Goal: Information Seeking & Learning: Learn about a topic

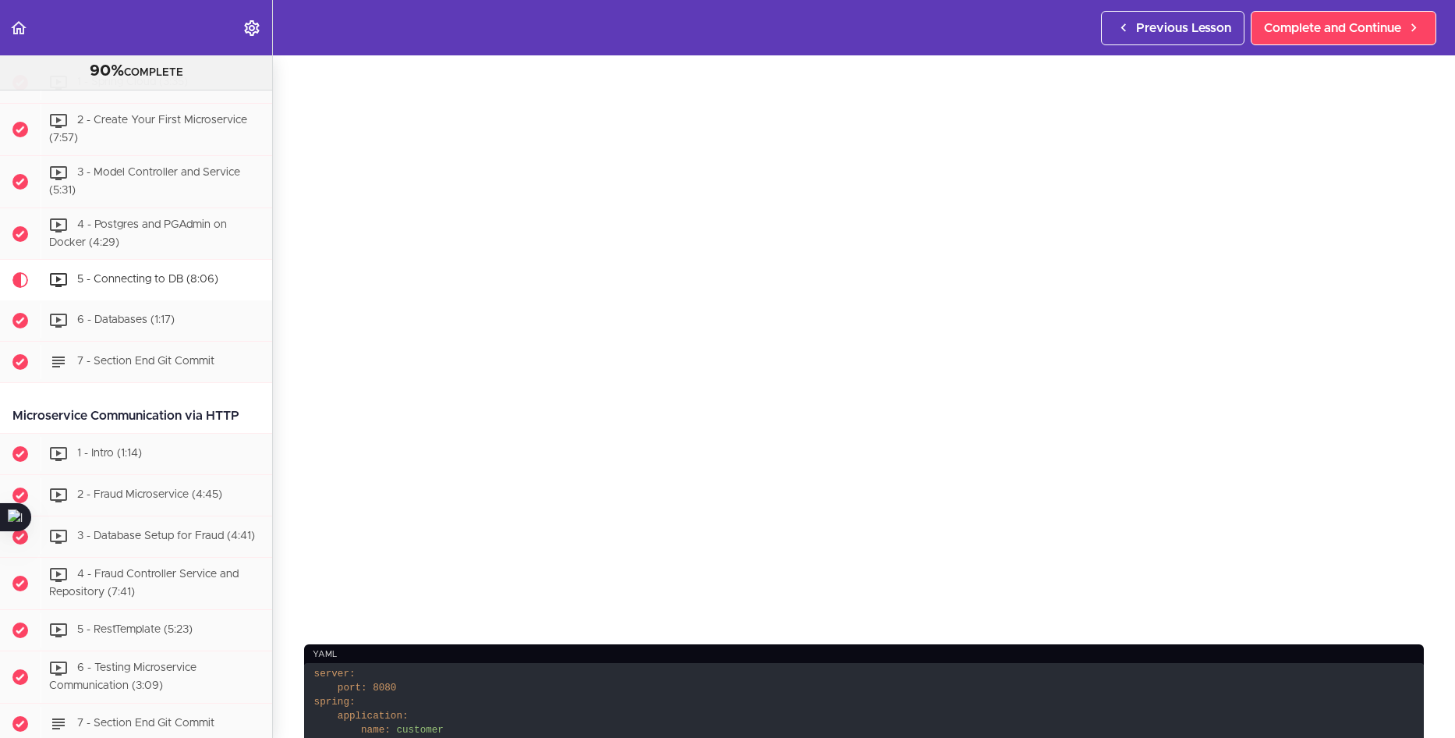
scroll to position [574, 0]
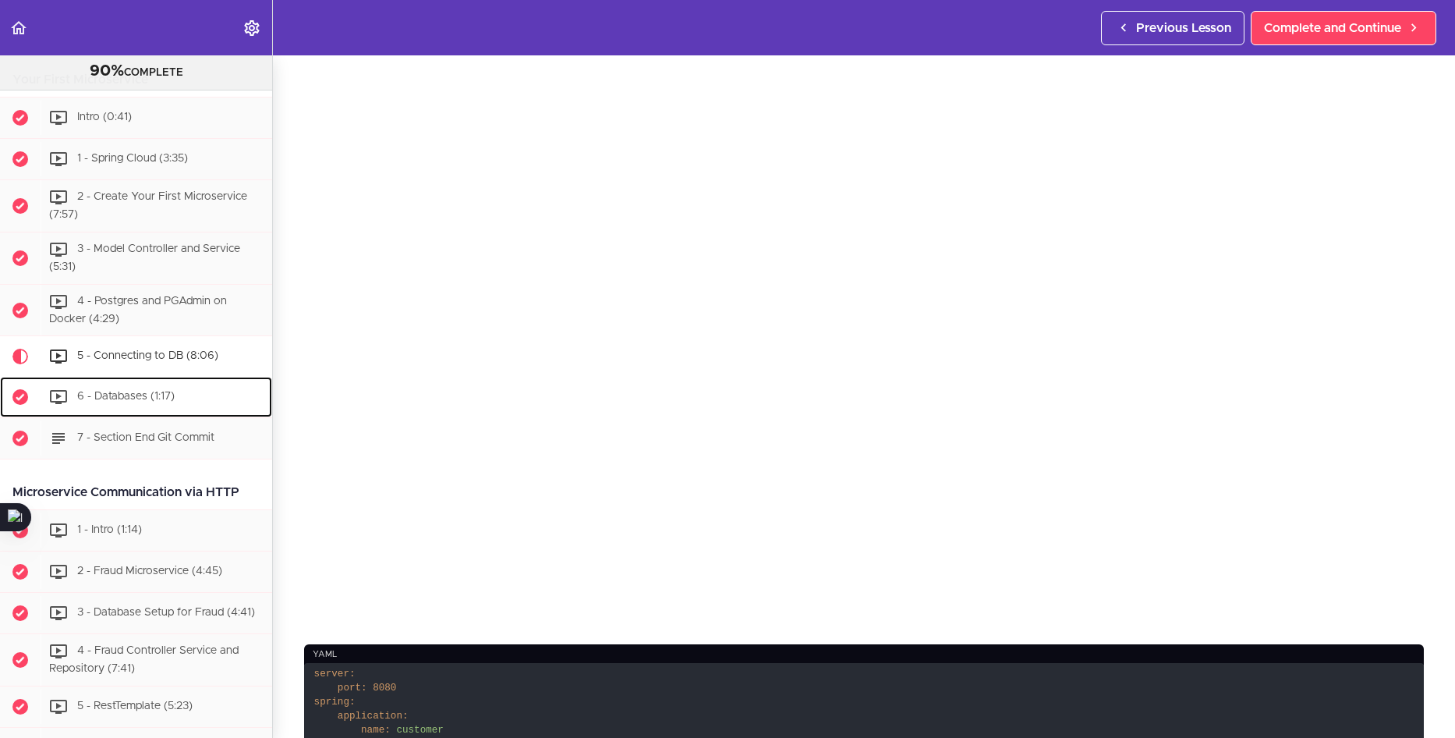
click at [140, 392] on span "6 - Databases (1:17)" at bounding box center [125, 397] width 97 height 11
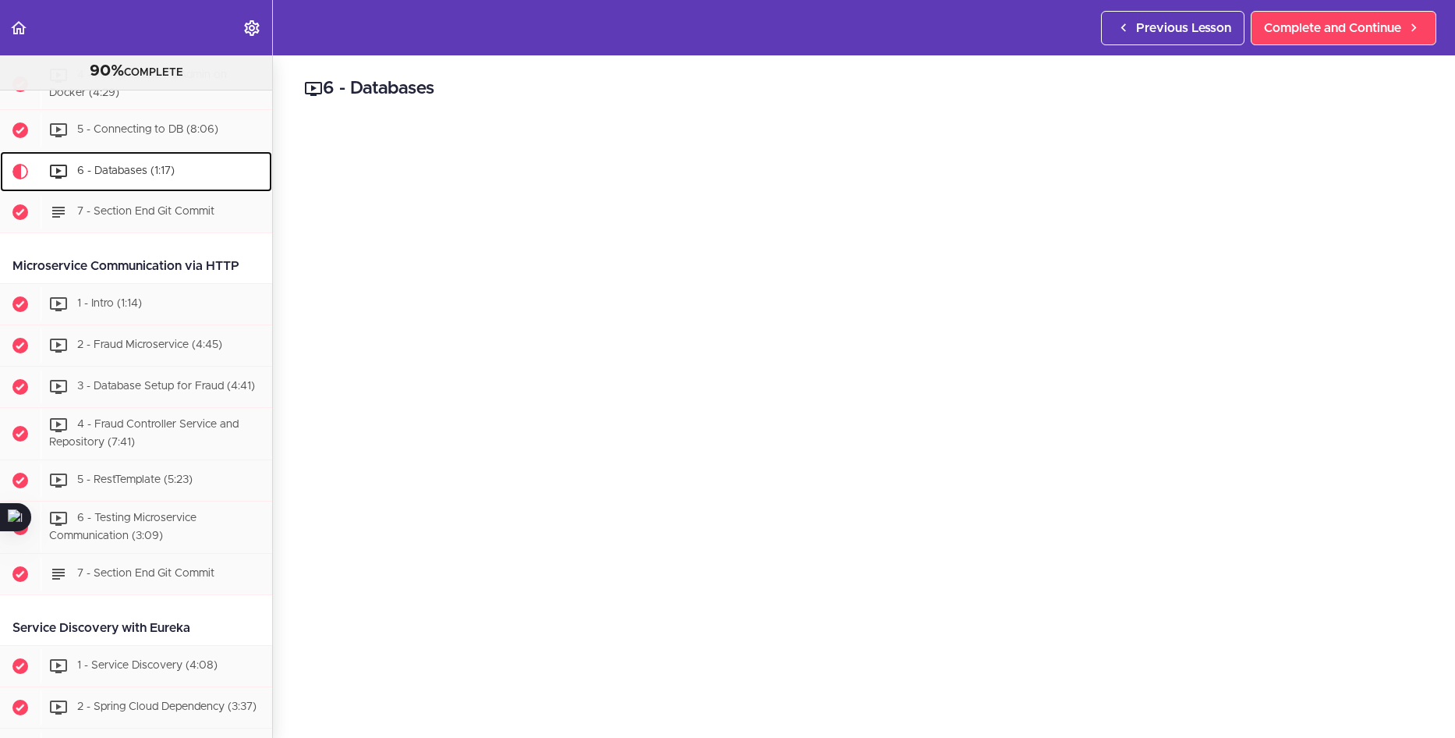
scroll to position [838, 0]
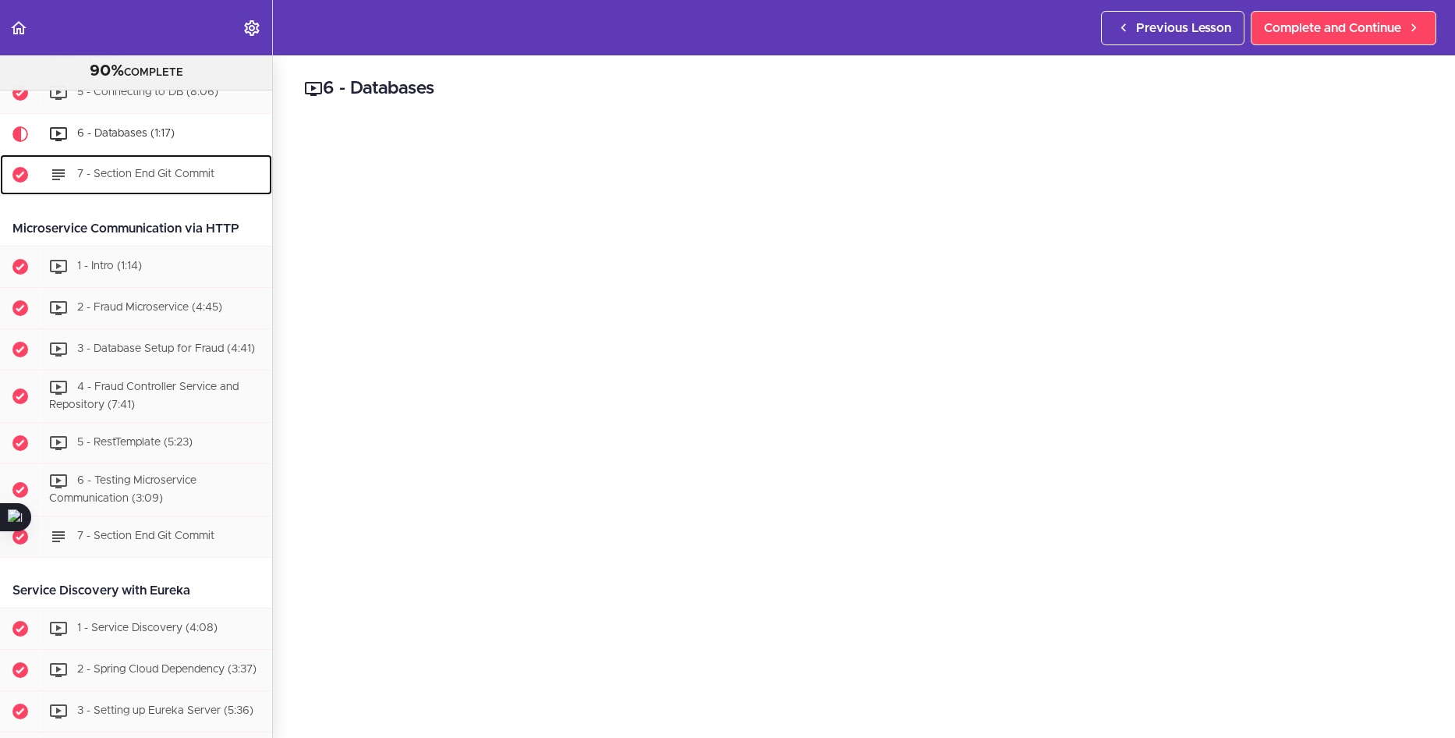
click at [144, 167] on div "7 - Section End Git Commit" at bounding box center [157, 175] width 232 height 34
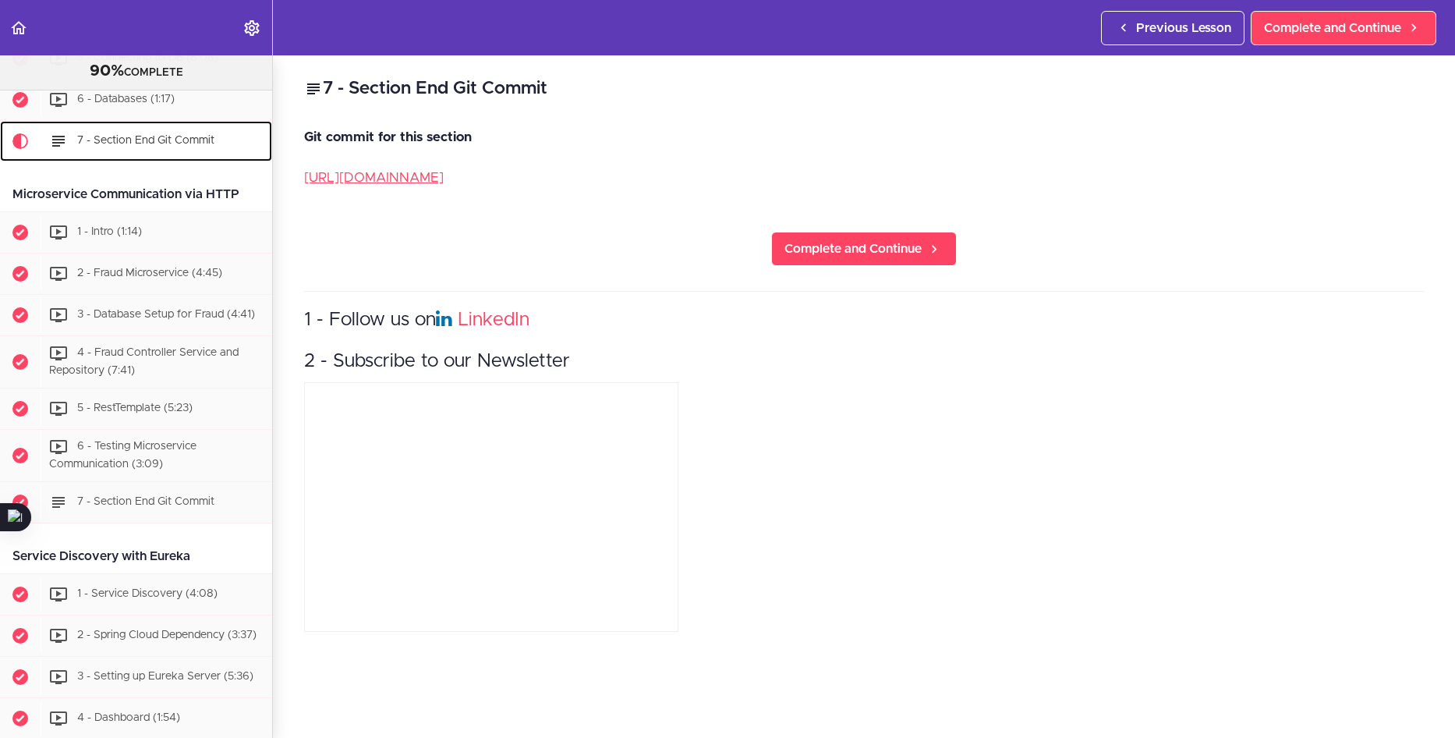
scroll to position [879, 0]
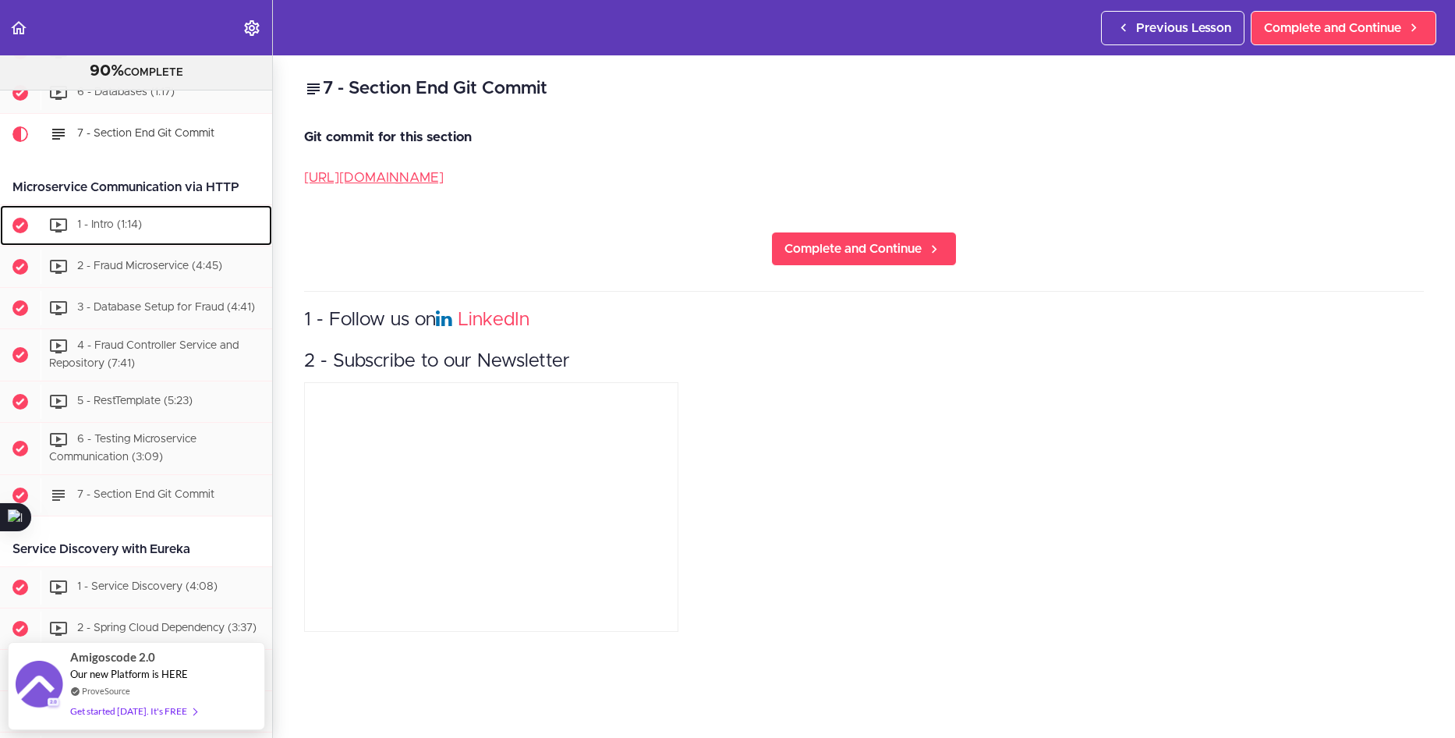
click at [119, 220] on span "1 - Intro (1:14)" at bounding box center [109, 225] width 65 height 11
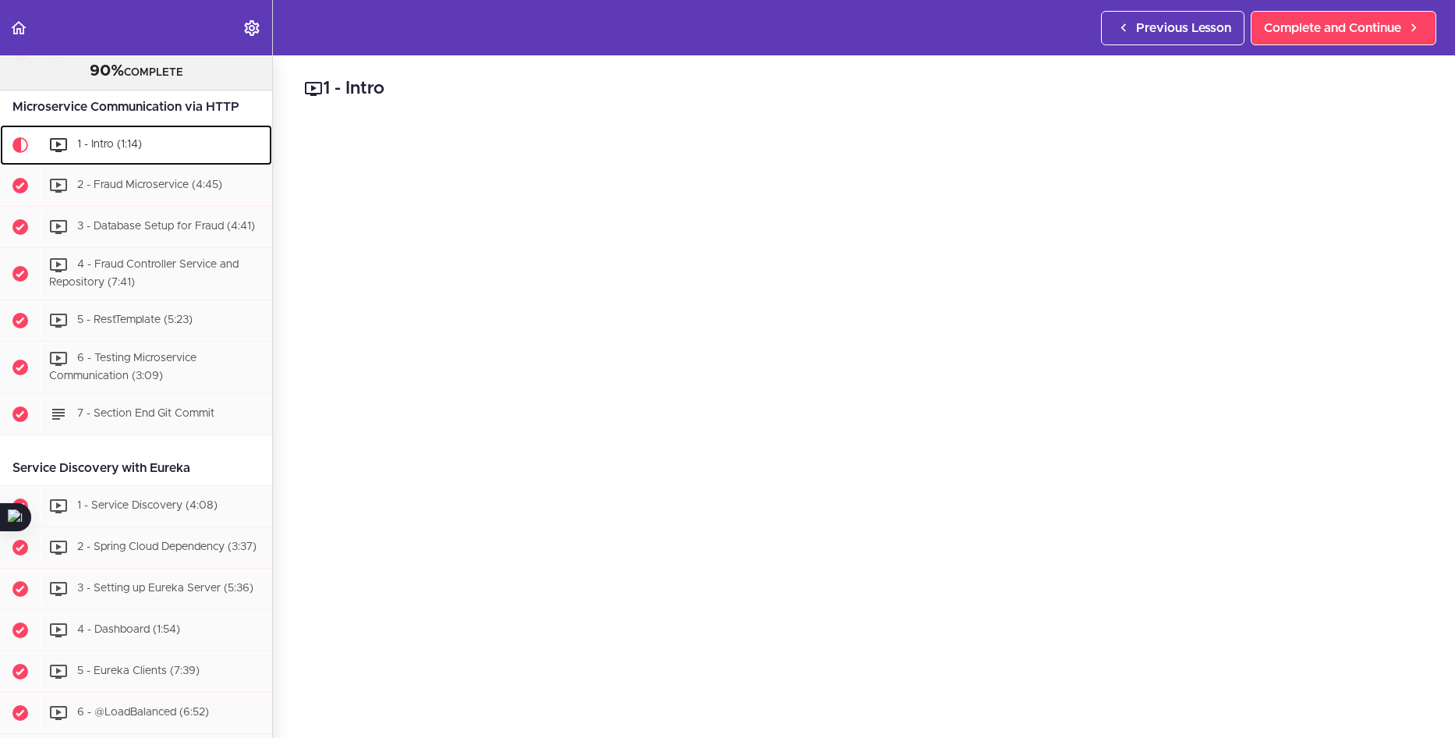
scroll to position [971, 0]
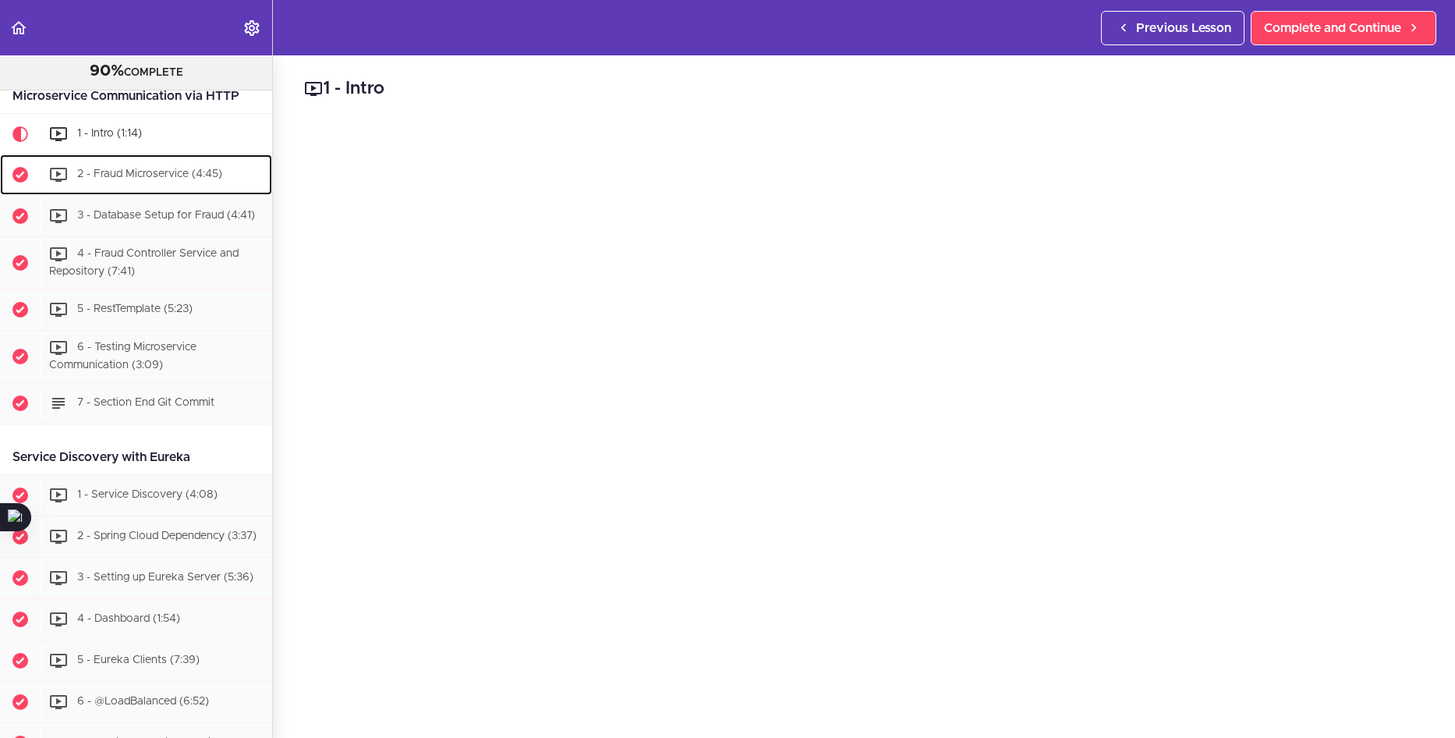
click at [145, 172] on span "2 - Fraud Microservice (4:45)" at bounding box center [149, 174] width 145 height 11
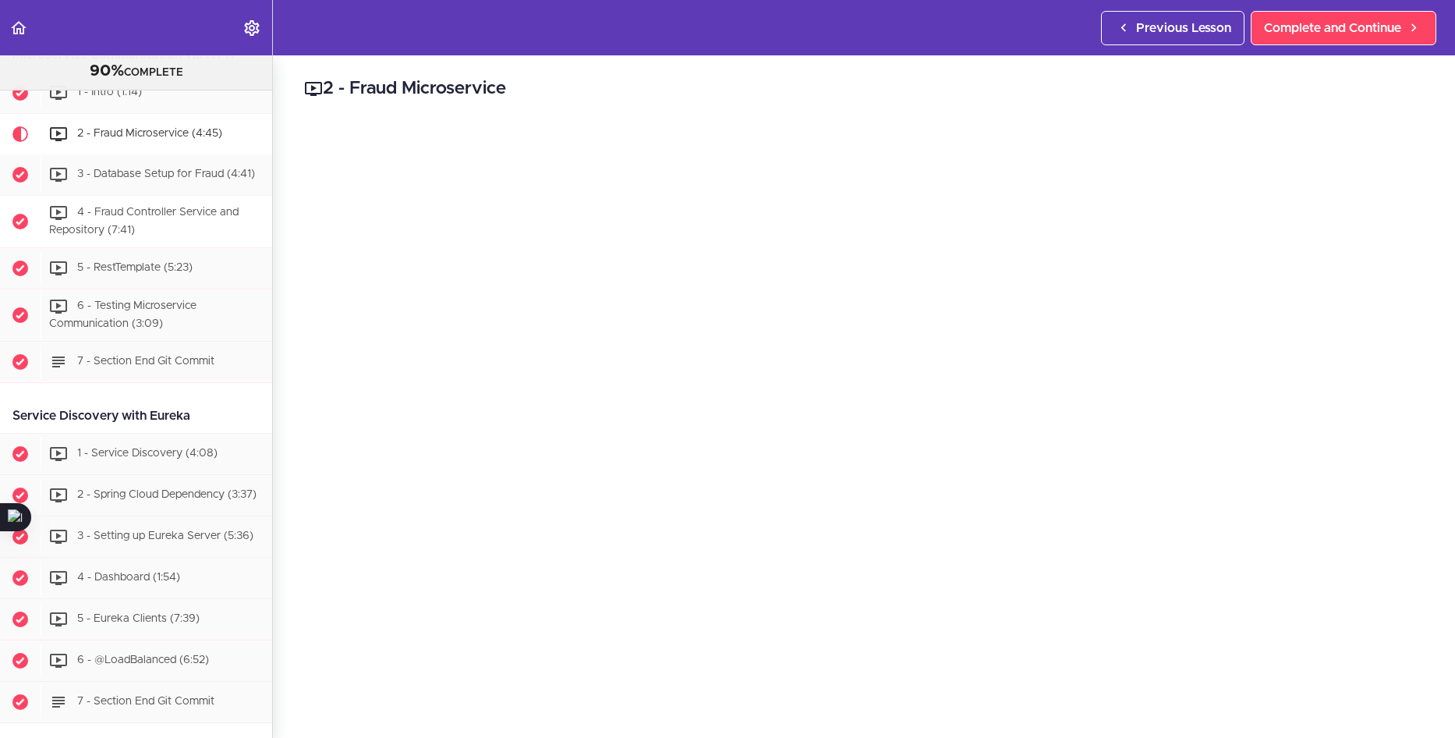
scroll to position [934, 0]
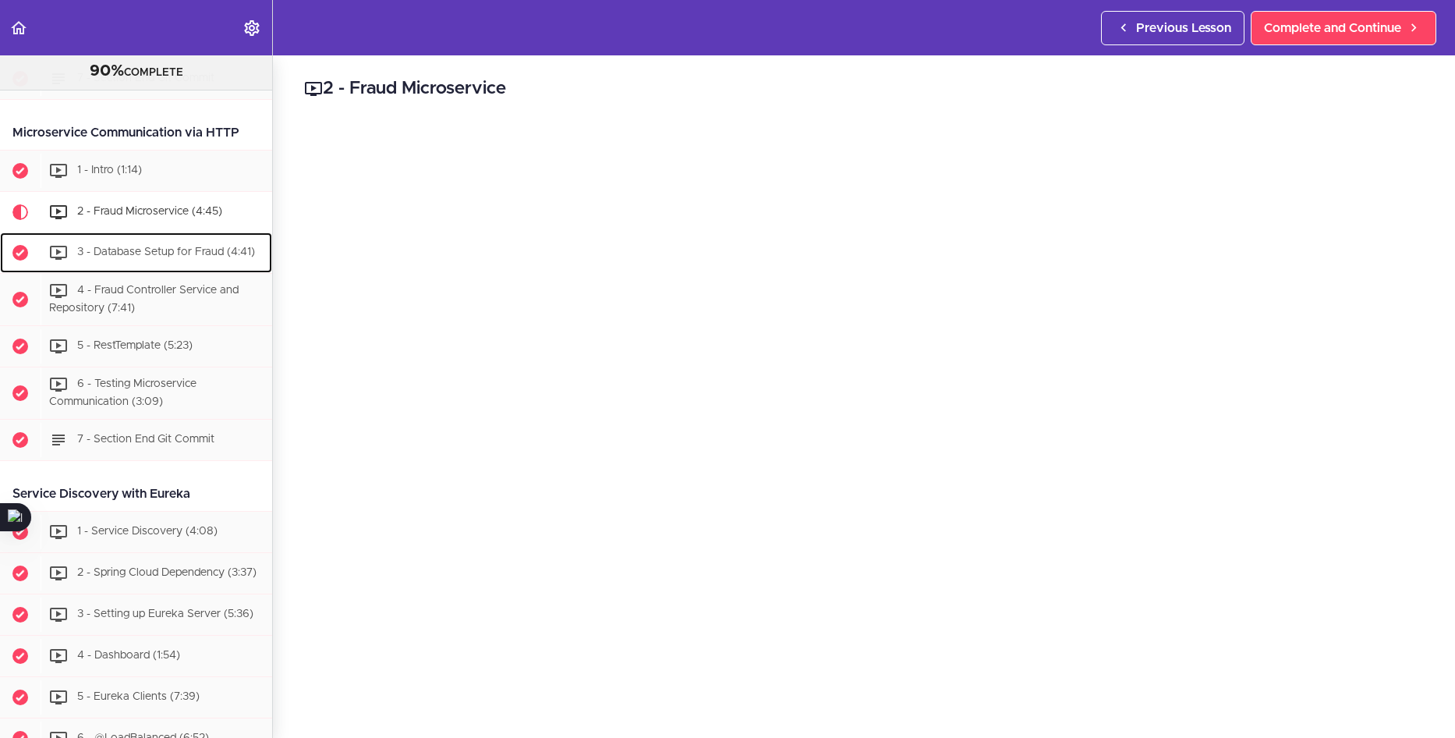
click at [7, 259] on span "Completed item" at bounding box center [20, 252] width 41 height 41
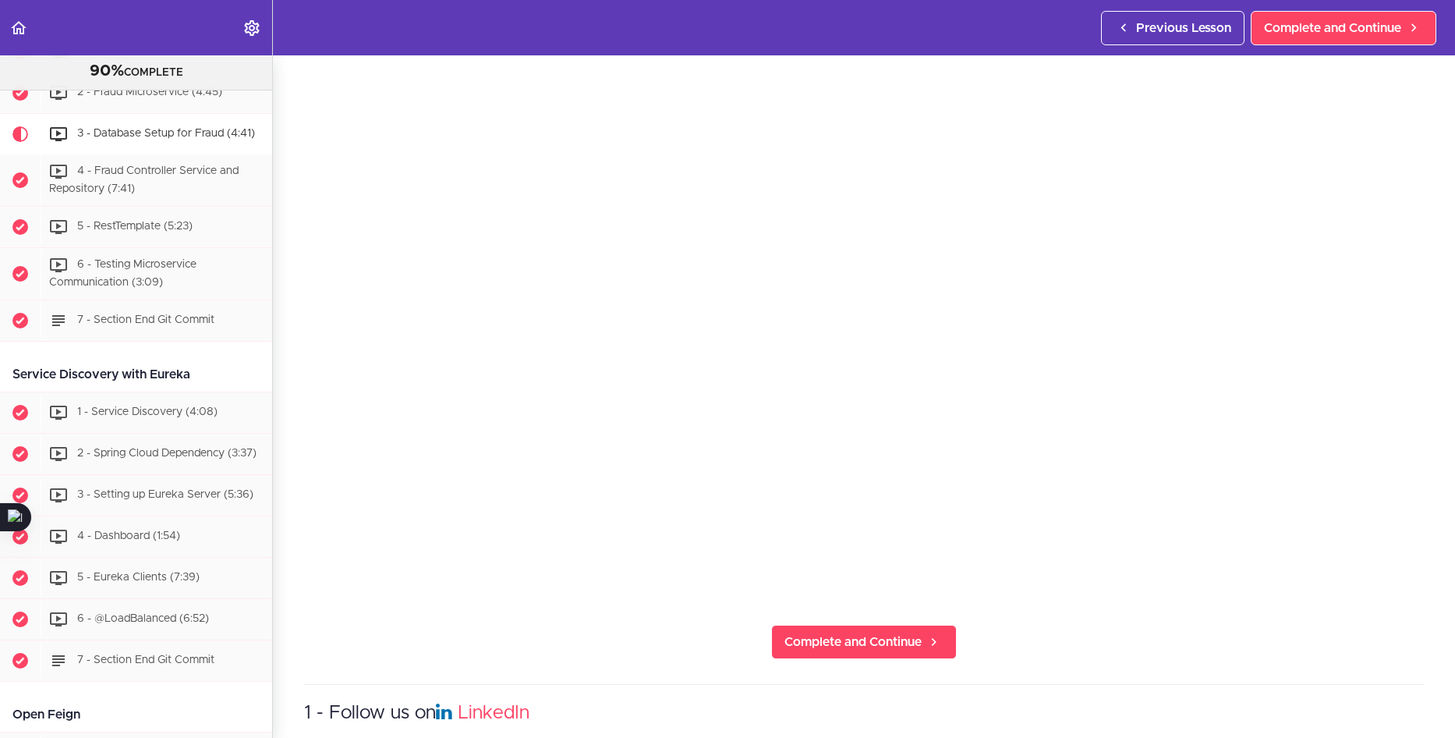
scroll to position [78, 0]
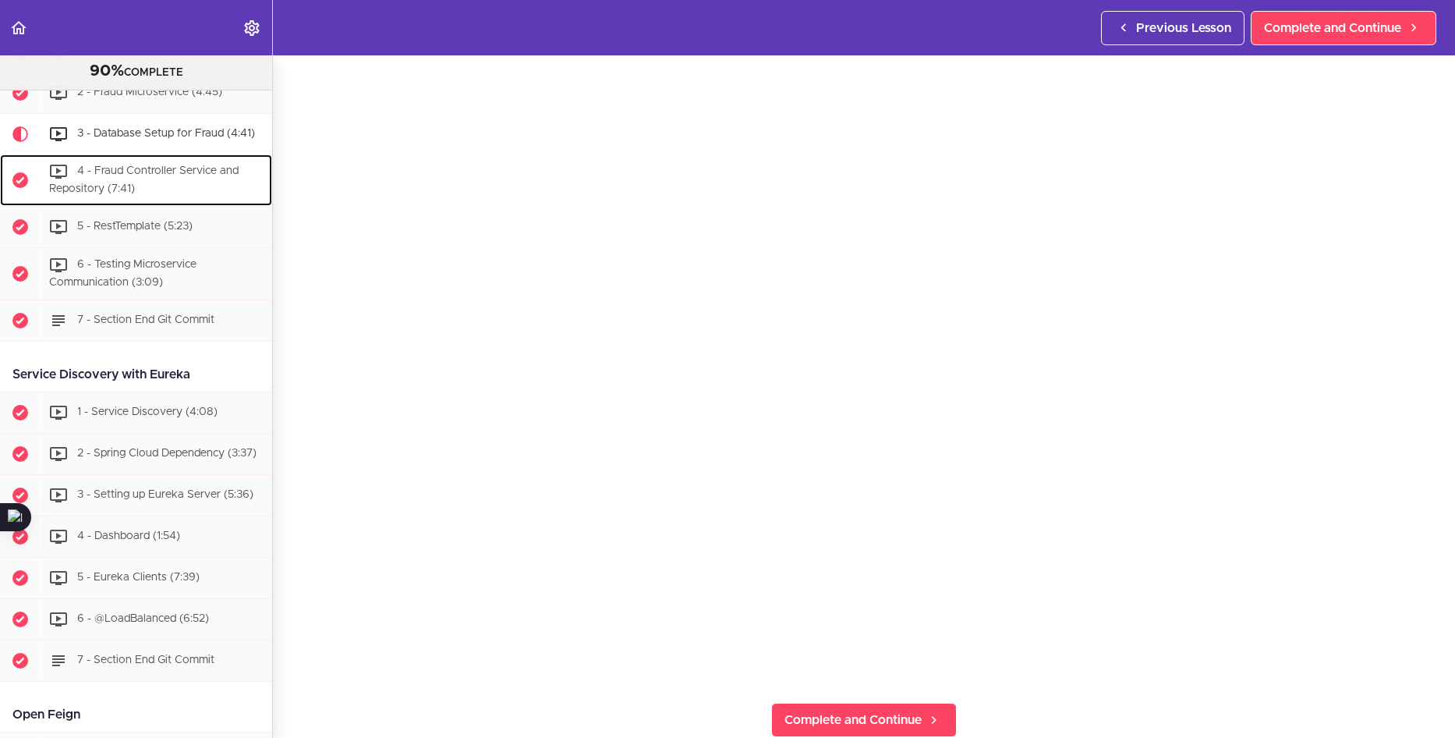
click at [157, 190] on div "4 - Fraud Controller Service and Repository (7:41)" at bounding box center [157, 179] width 232 height 51
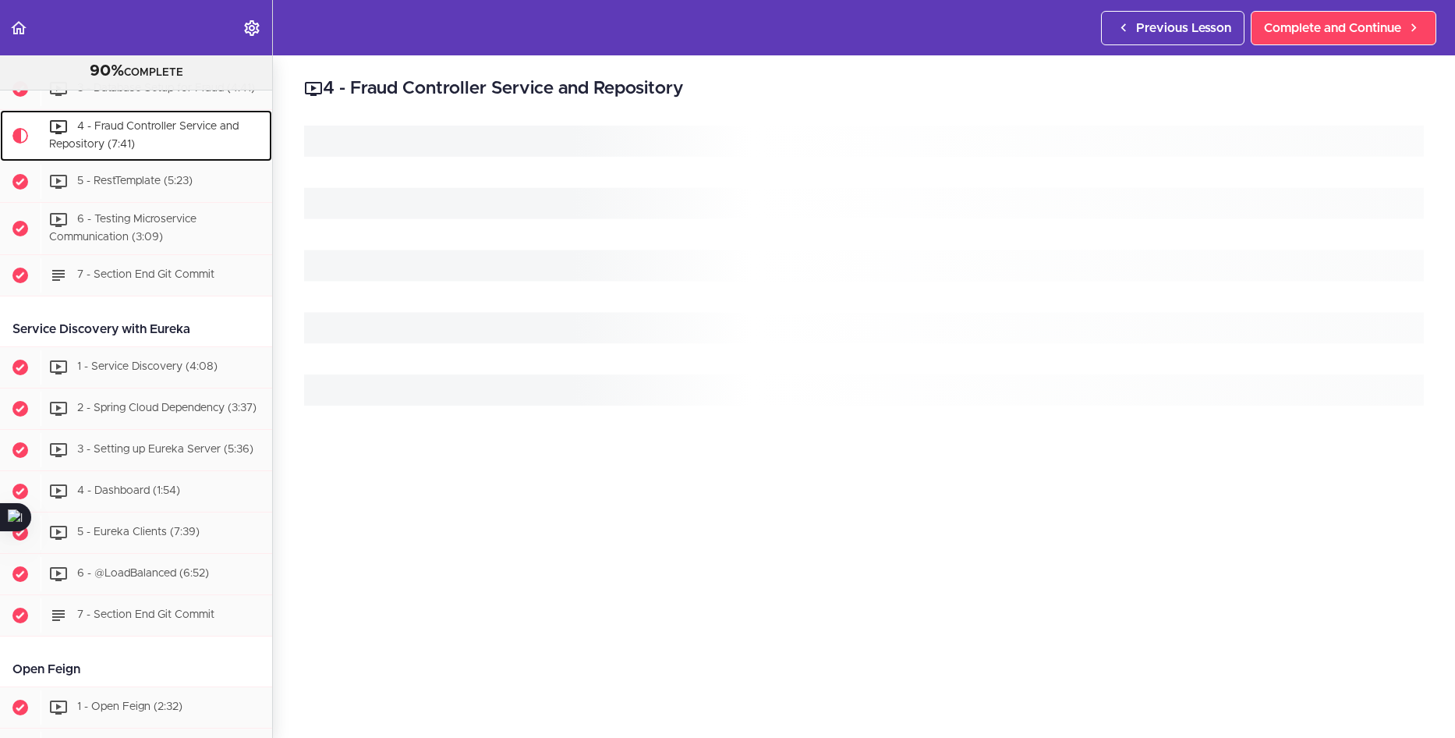
scroll to position [1106, 0]
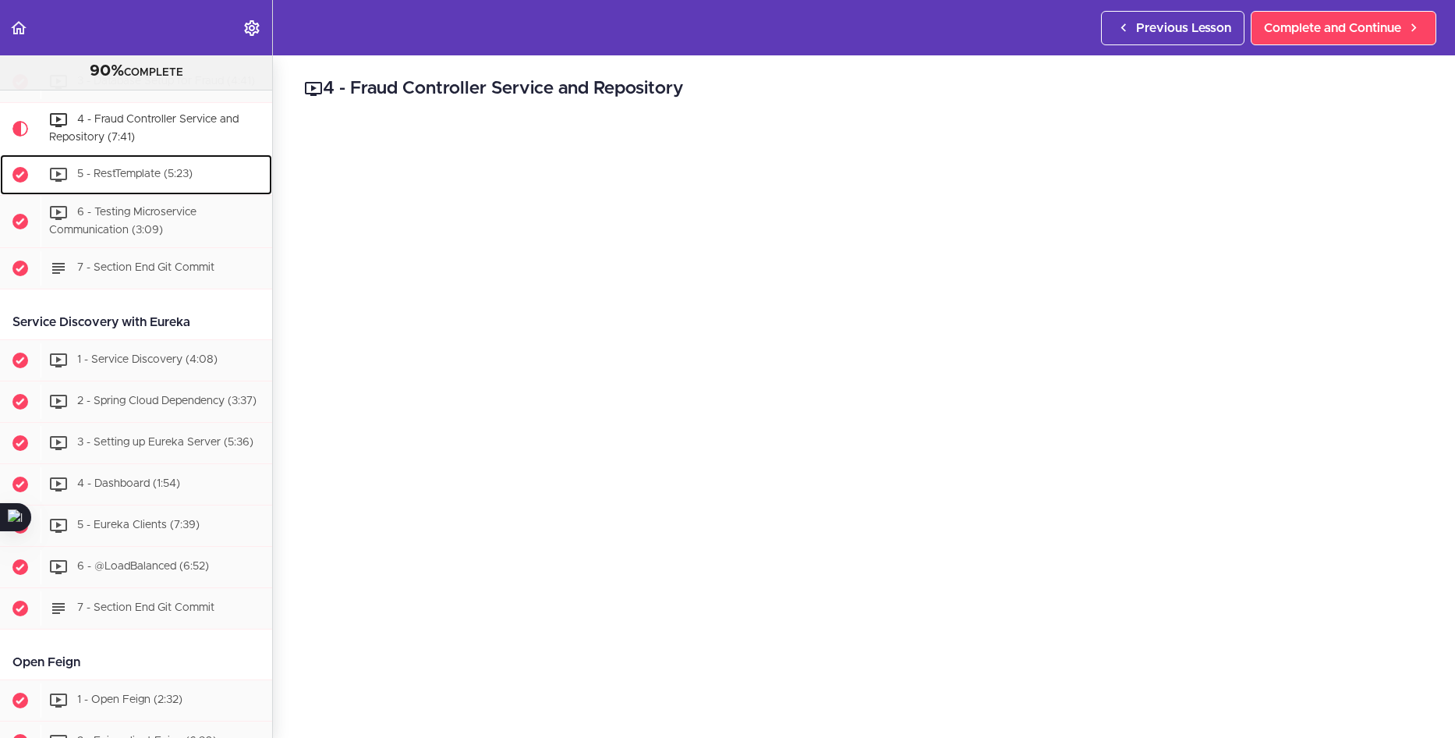
click at [117, 179] on span "5 - RestTemplate (5:23)" at bounding box center [134, 173] width 115 height 11
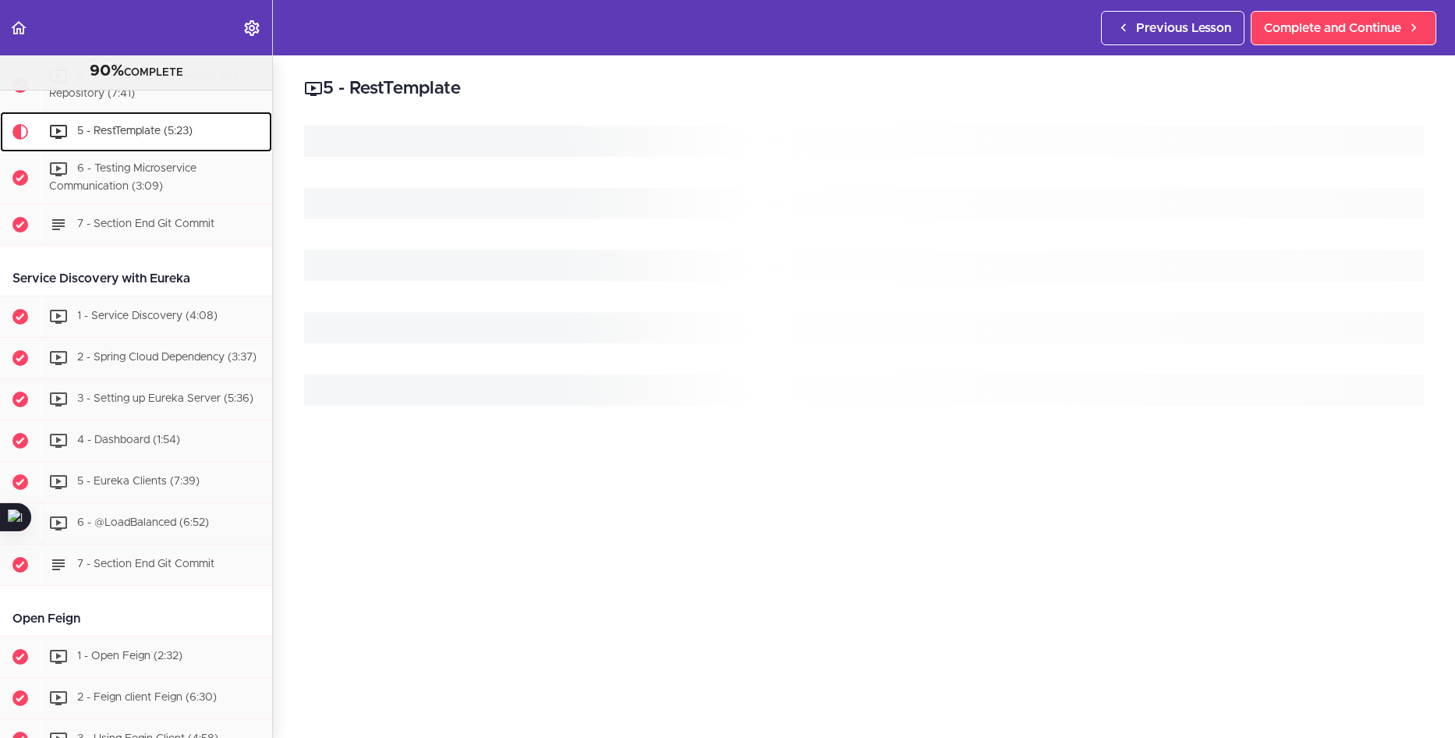
scroll to position [1158, 0]
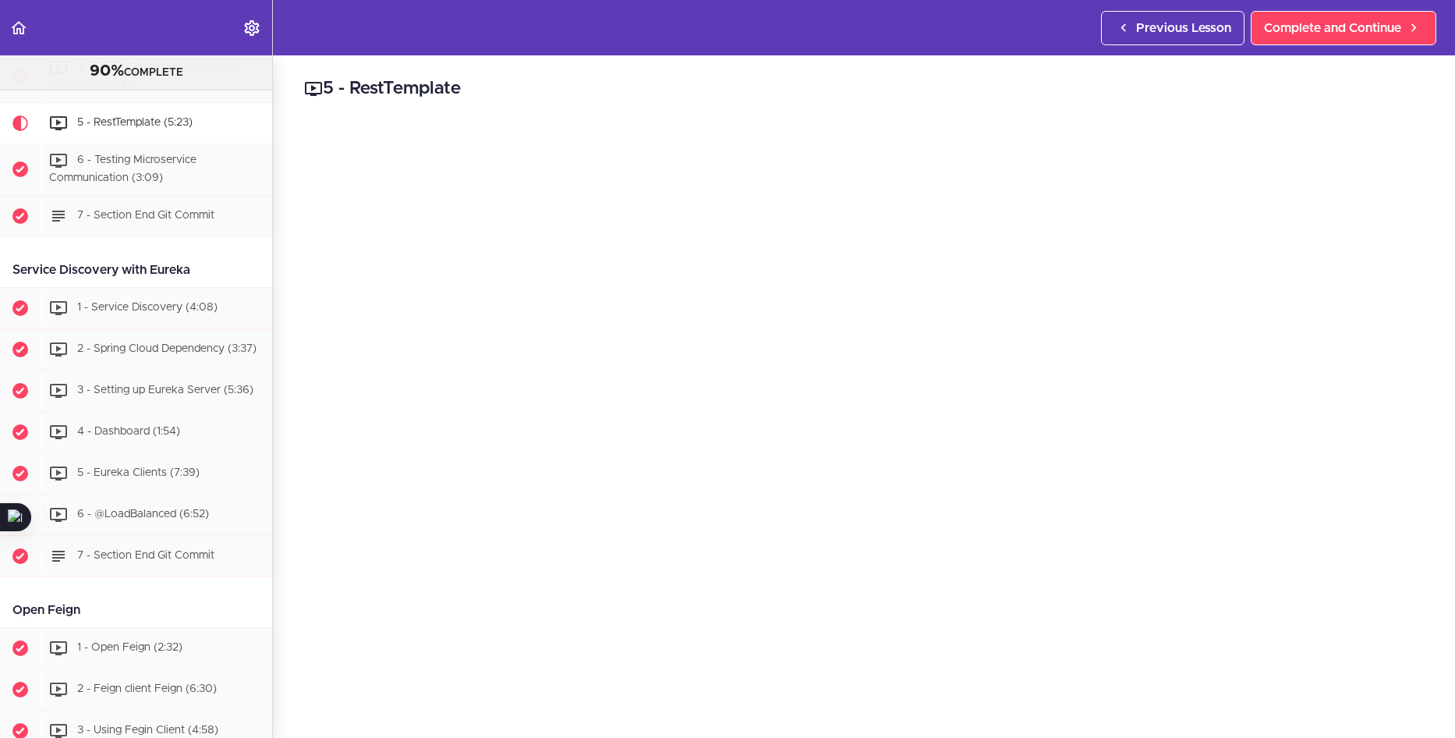
click at [1424, 480] on div "5 - RestTemplate Complete and Continue 1 - Follow us on LinkedIn 2 - Subscribe …" at bounding box center [864, 396] width 1182 height 682
click at [1421, 573] on div "5 - RestTemplate Complete and Continue 1 - Follow us on LinkedIn 2 - Subscribe …" at bounding box center [864, 396] width 1182 height 682
click at [129, 183] on span "6 - Testing Microservice Communication (3:09)" at bounding box center [122, 168] width 147 height 29
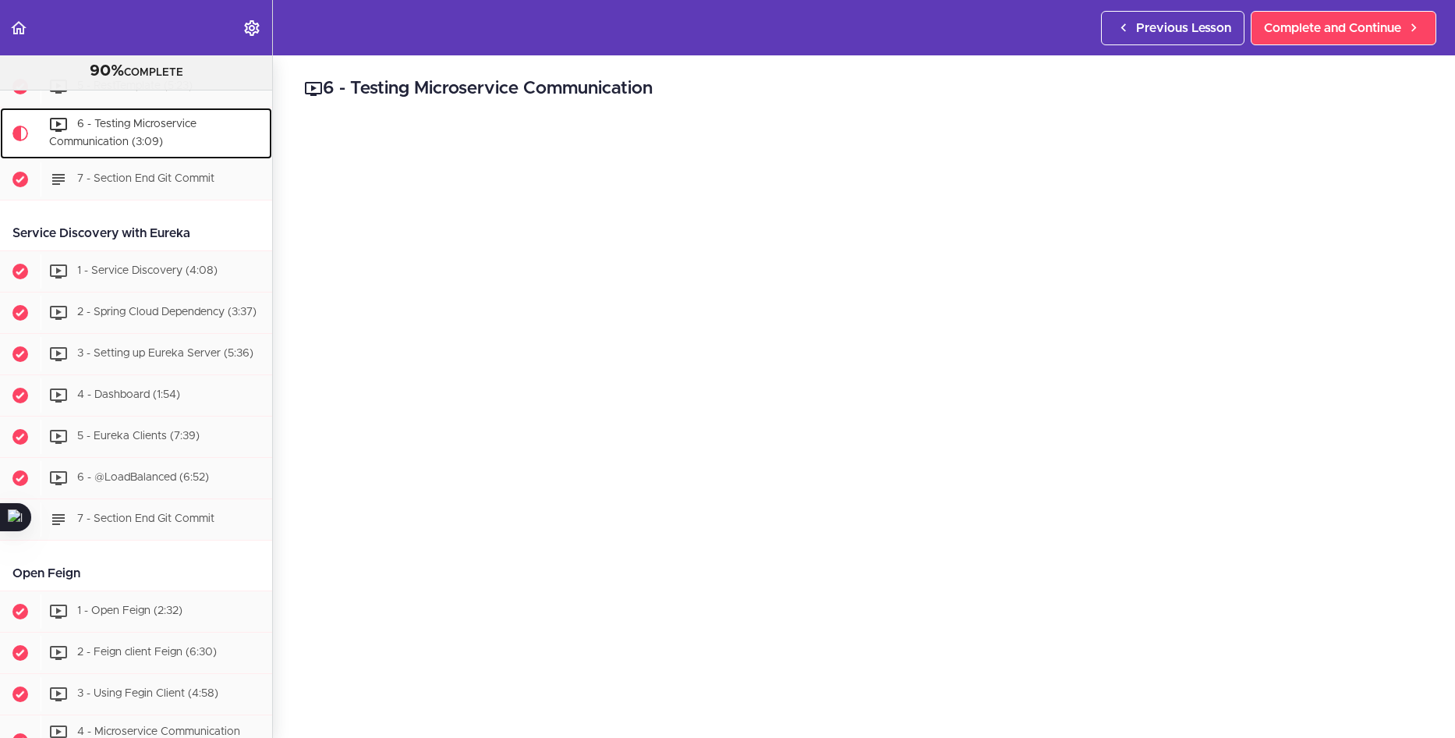
scroll to position [1200, 0]
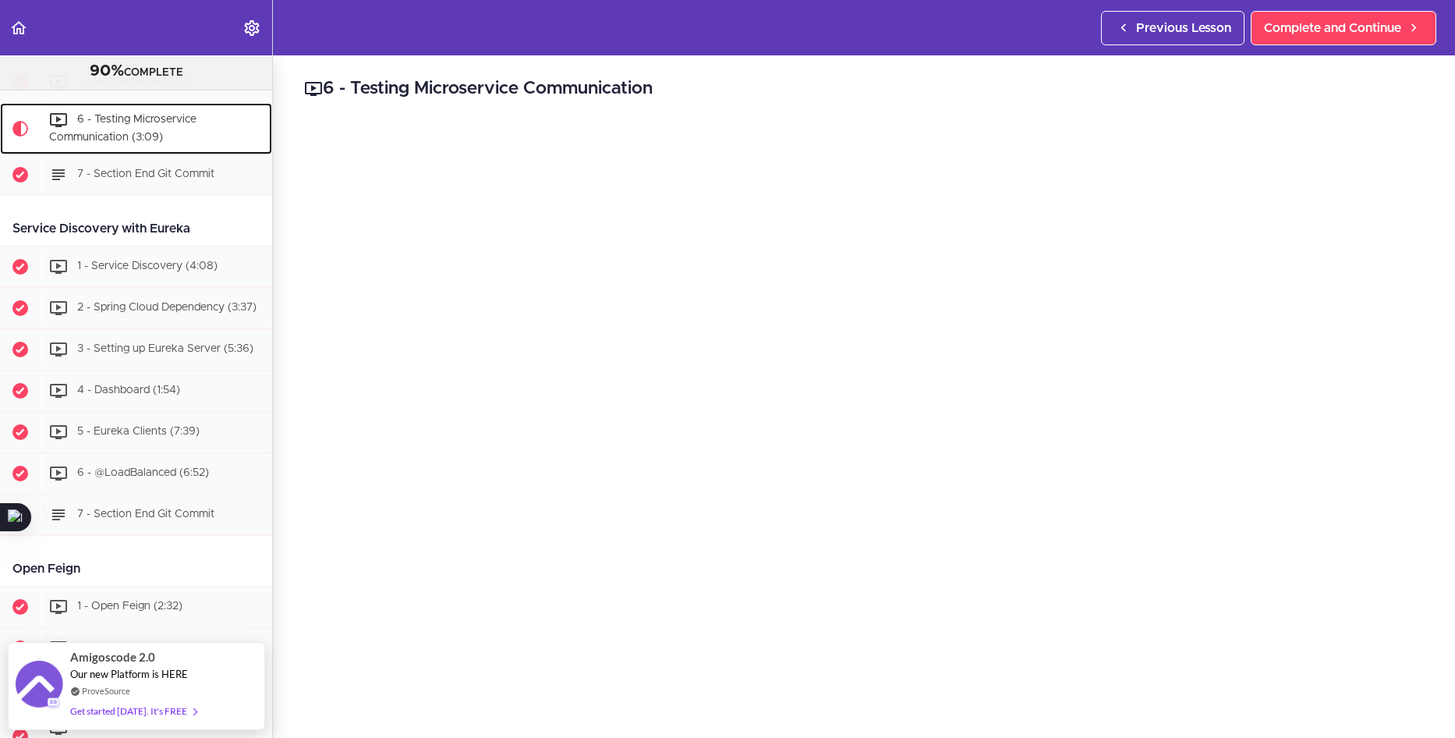
click at [59, 126] on icon at bounding box center [58, 120] width 19 height 19
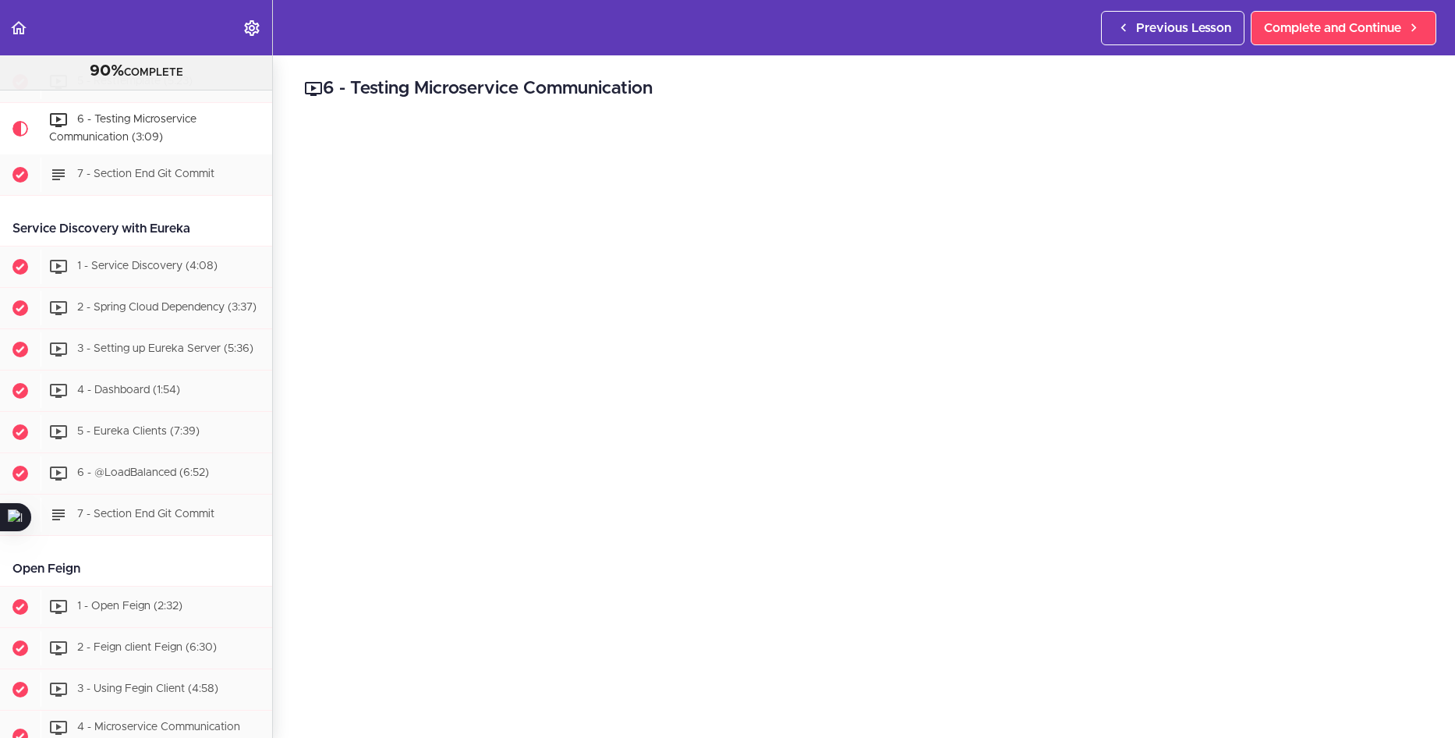
click at [314, 87] on use at bounding box center [313, 89] width 17 height 14
click at [452, 105] on div "6 - Testing Microservice Communication Complete and Continue 1 - Follow us on L…" at bounding box center [864, 396] width 1182 height 682
click at [465, 95] on h2 "6 - Testing Microservice Communication" at bounding box center [864, 89] width 1120 height 27
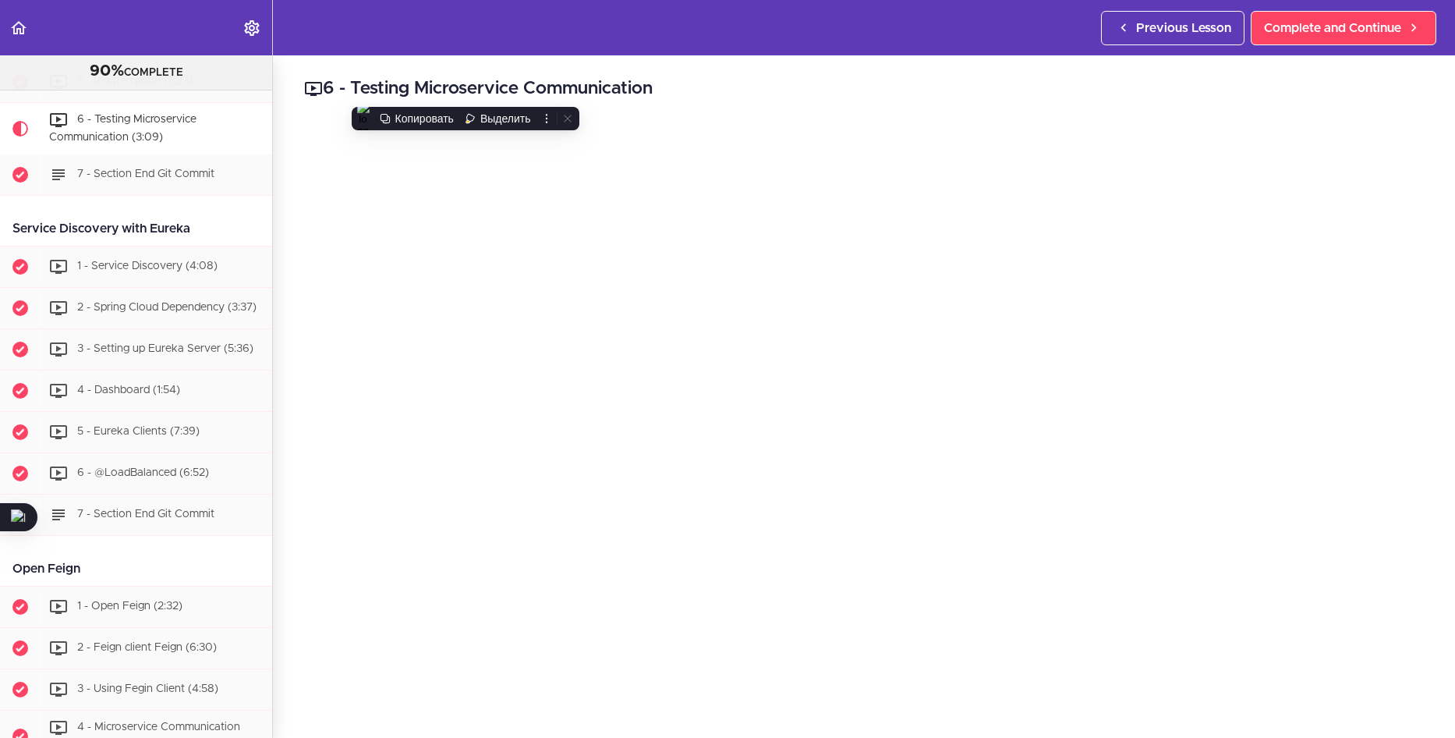
click at [476, 89] on h2 "6 - Testing Microservice Communication" at bounding box center [864, 89] width 1120 height 27
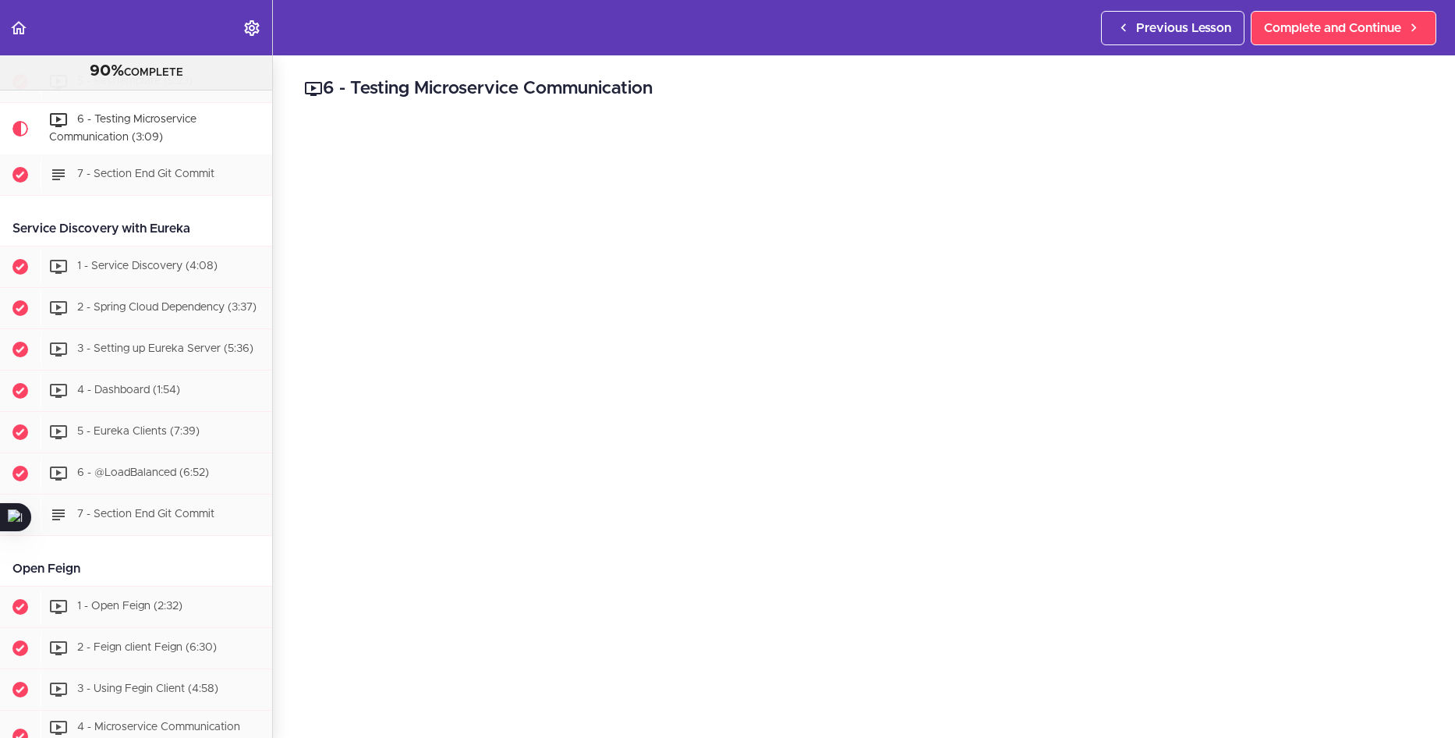
click at [1331, 80] on h2 "6 - Testing Microservice Communication" at bounding box center [864, 89] width 1120 height 27
click at [291, 526] on div "6 - Testing Microservice Communication Complete and Continue 1 - Follow us on L…" at bounding box center [864, 396] width 1182 height 682
click at [282, 591] on div "6 - Testing Microservice Communication Complete and Continue 1 - Follow us on L…" at bounding box center [864, 396] width 1182 height 682
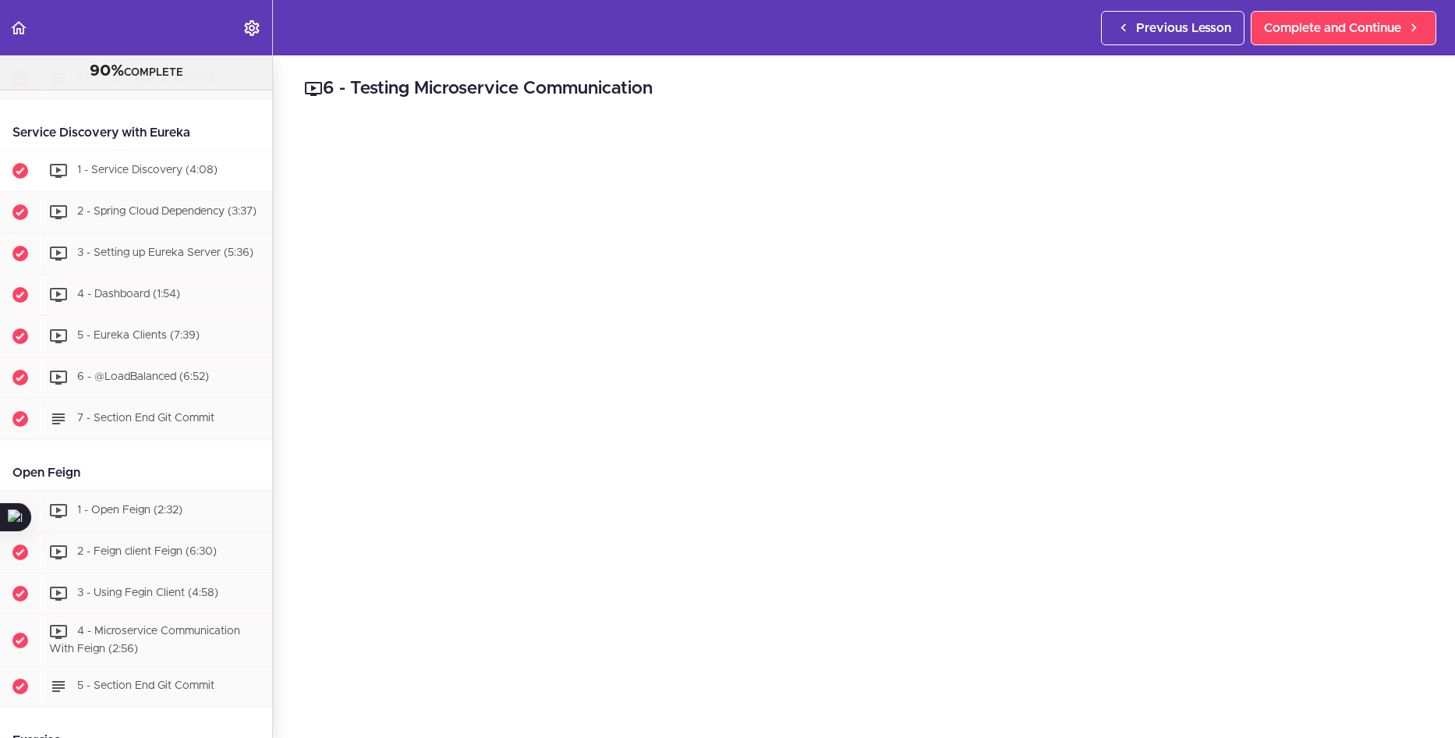
scroll to position [1122, 0]
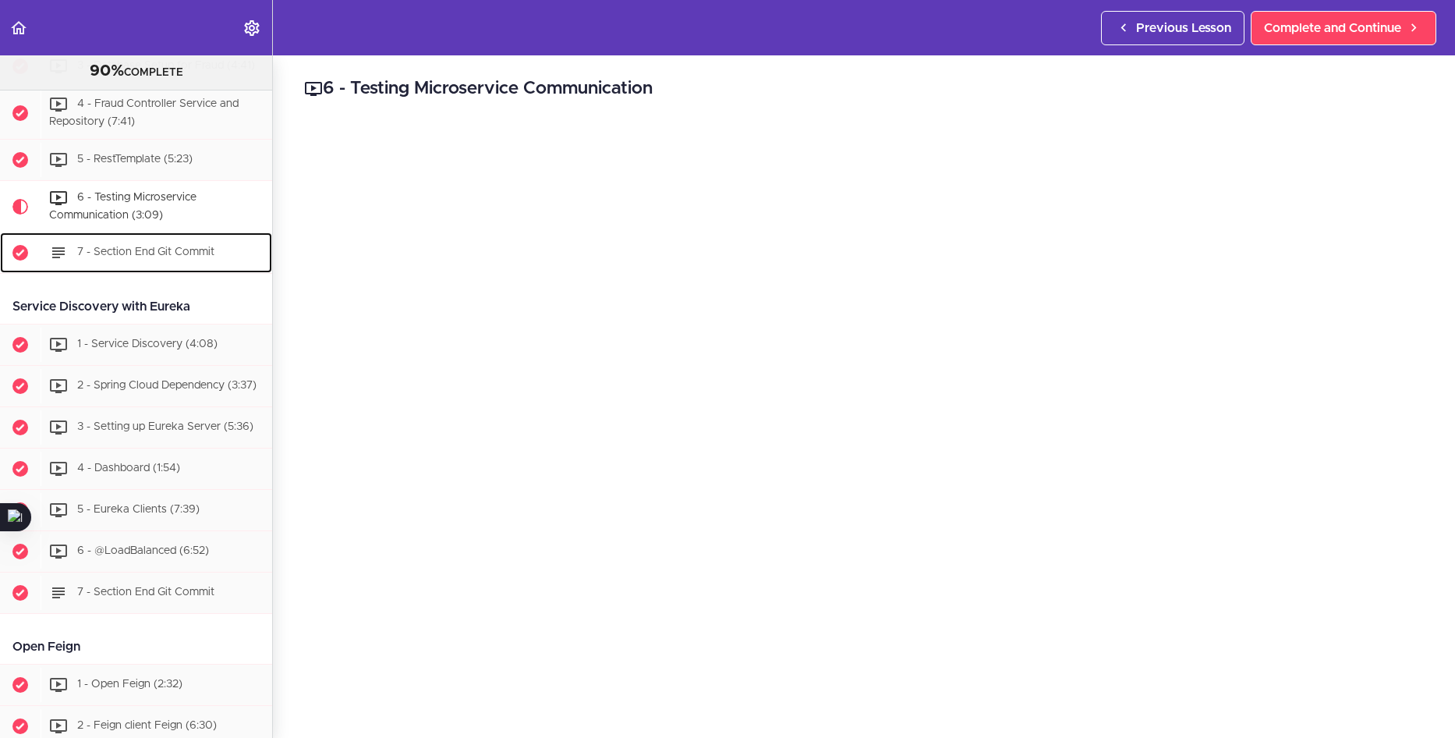
click at [183, 257] on span "7 - Section End Git Commit" at bounding box center [145, 251] width 137 height 11
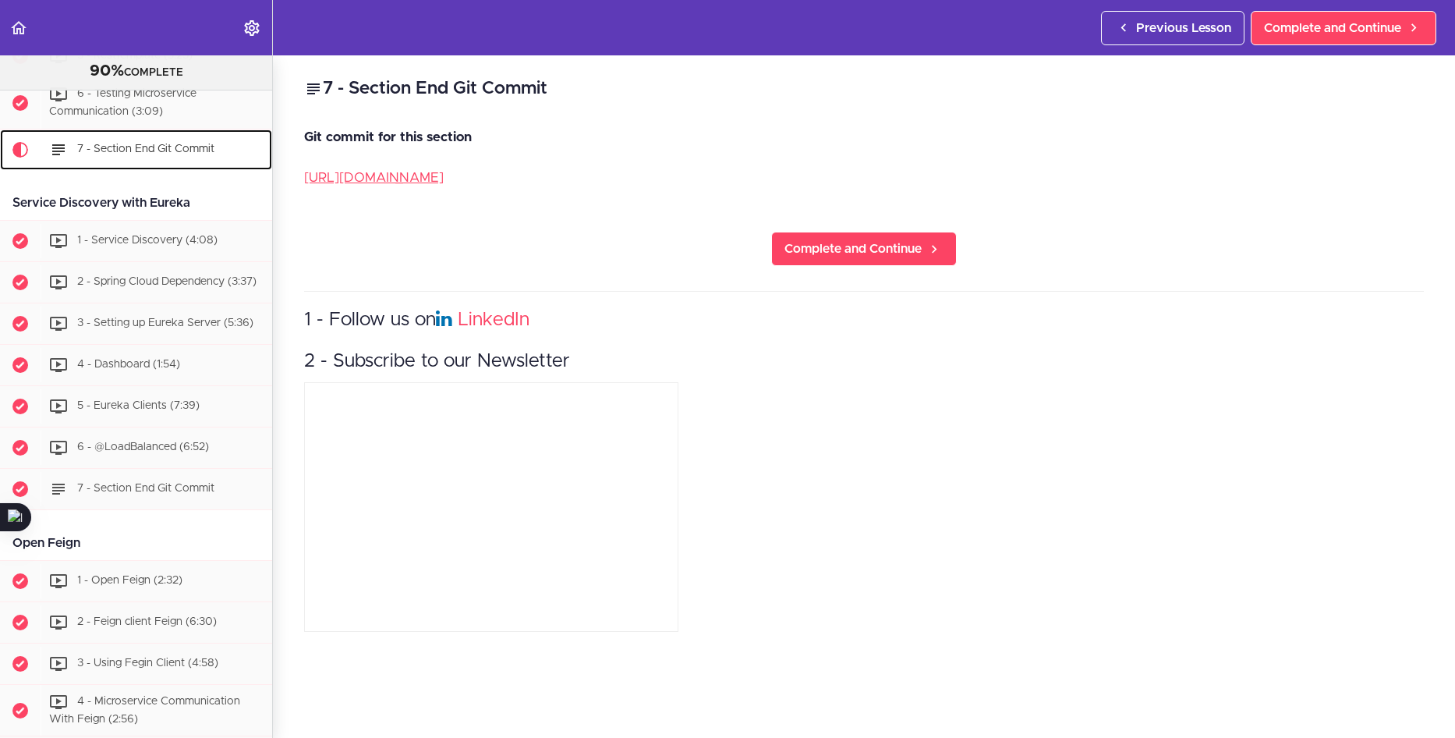
scroll to position [1251, 0]
